Goal: Task Accomplishment & Management: Manage account settings

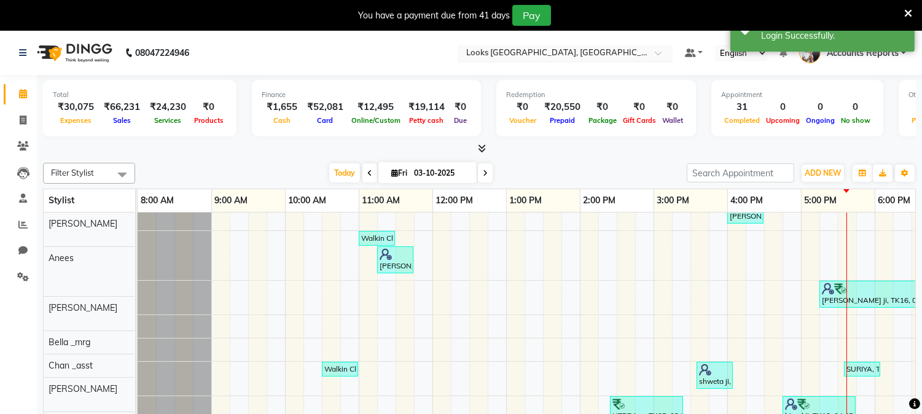
click at [580, 53] on input "text" at bounding box center [553, 54] width 178 height 12
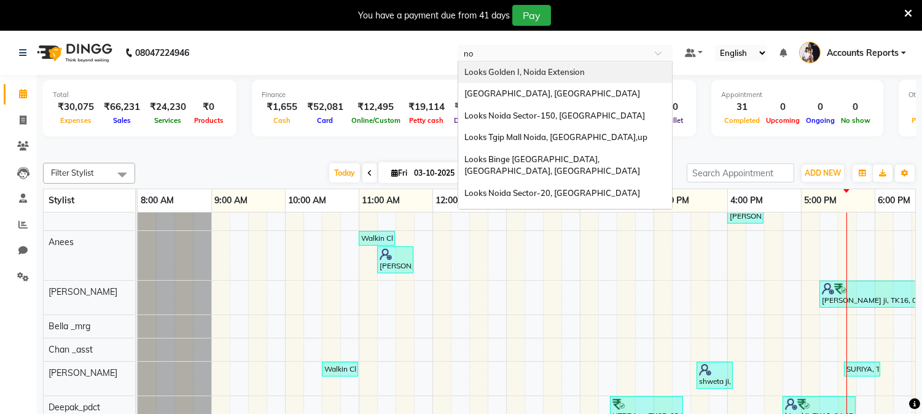
type input "n"
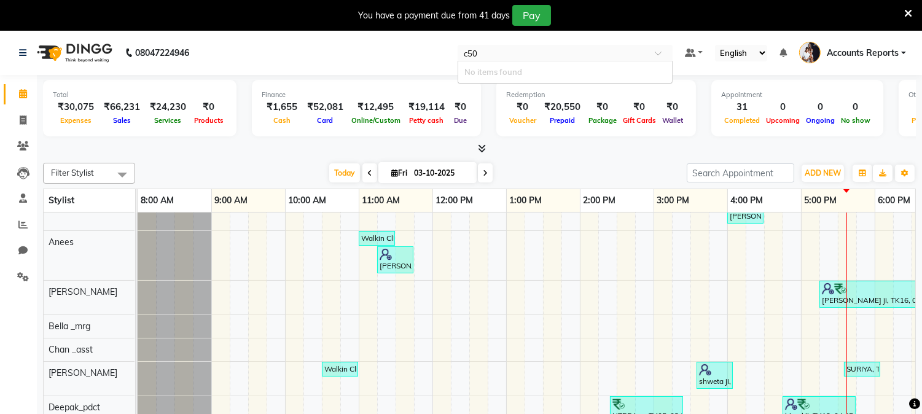
type input "50"
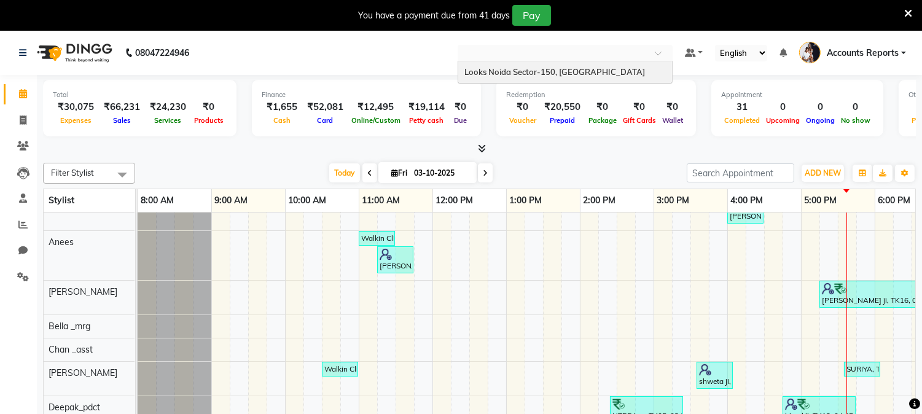
click at [877, 51] on span "Accounts Reports" at bounding box center [863, 53] width 72 height 13
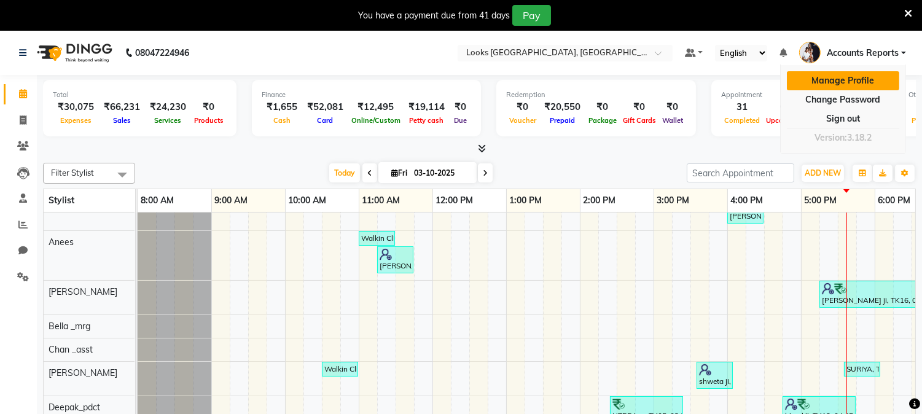
click at [867, 72] on link "Manage Profile" at bounding box center [843, 80] width 112 height 19
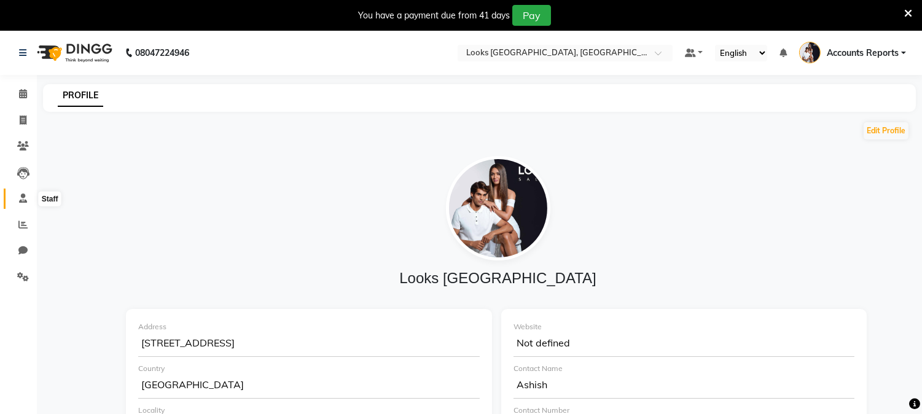
click at [17, 200] on span at bounding box center [22, 199] width 21 height 14
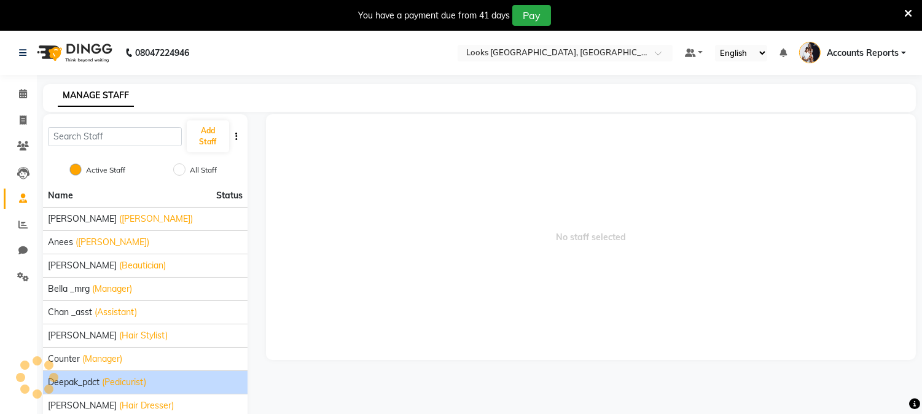
scroll to position [81, 0]
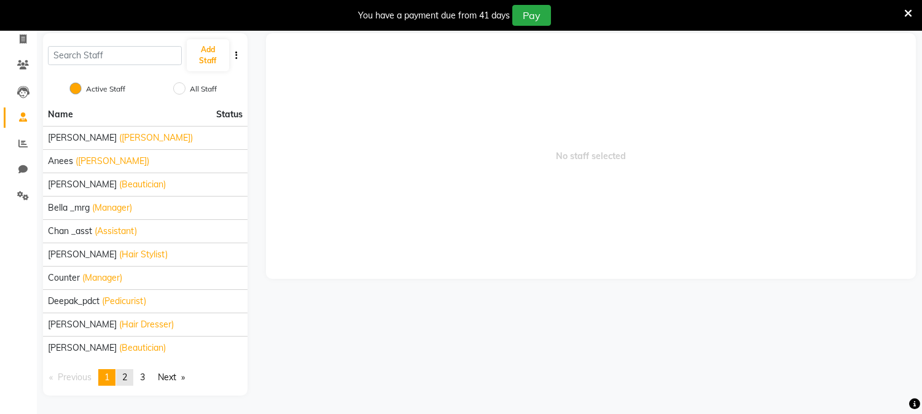
click at [127, 372] on span "2" at bounding box center [124, 377] width 5 height 11
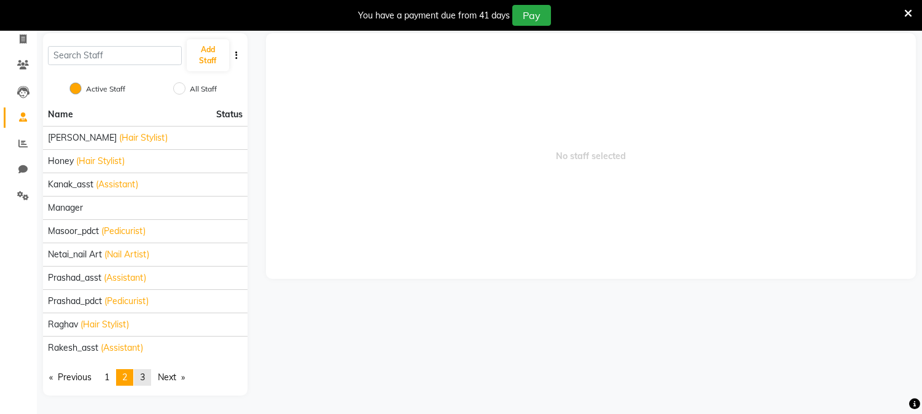
click at [142, 379] on span "3" at bounding box center [142, 377] width 5 height 11
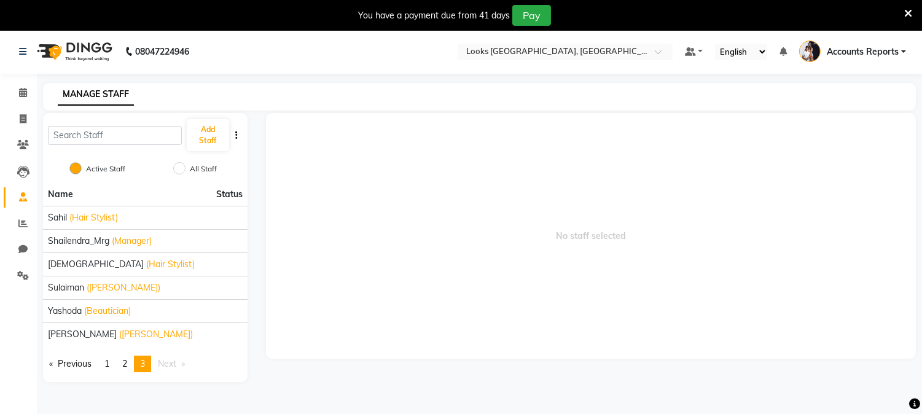
scroll to position [0, 0]
click at [593, 54] on input "text" at bounding box center [553, 54] width 178 height 12
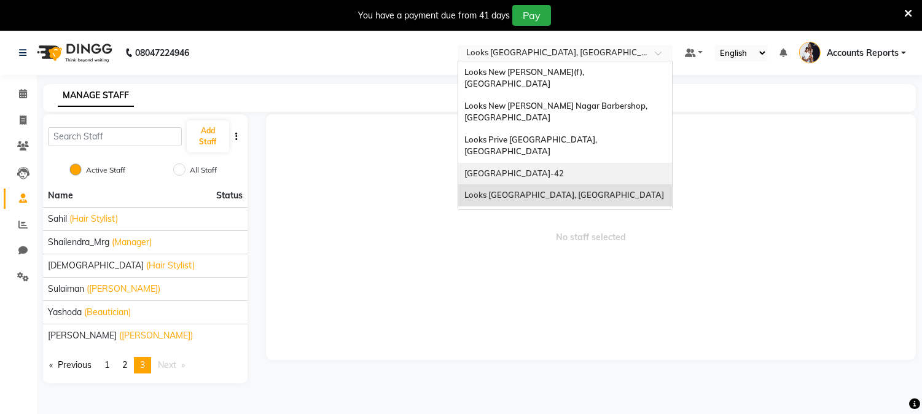
scroll to position [136, 0]
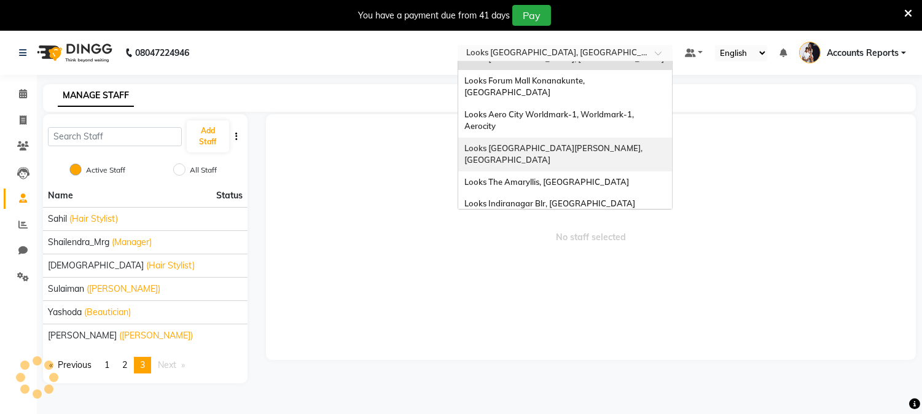
click at [848, 160] on span "No staff selected" at bounding box center [591, 237] width 650 height 246
